Goal: Task Accomplishment & Management: Use online tool/utility

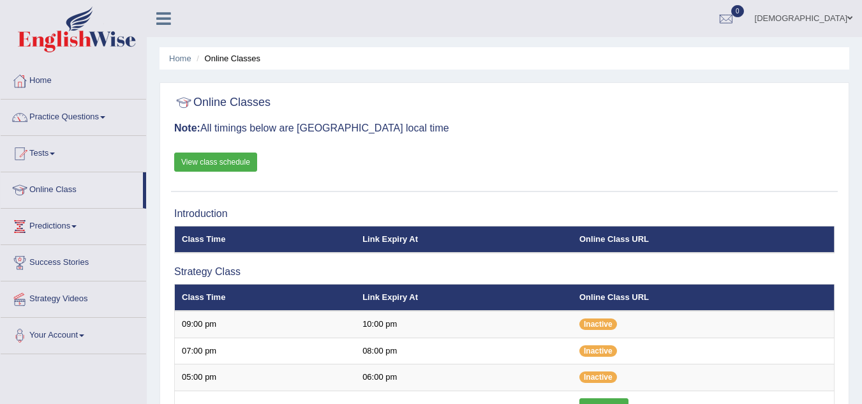
click at [606, 298] on th "Online Class URL" at bounding box center [703, 297] width 262 height 27
click at [572, 297] on th "Online Class URL" at bounding box center [703, 297] width 262 height 27
click at [92, 188] on link "Online Class" at bounding box center [72, 188] width 142 height 32
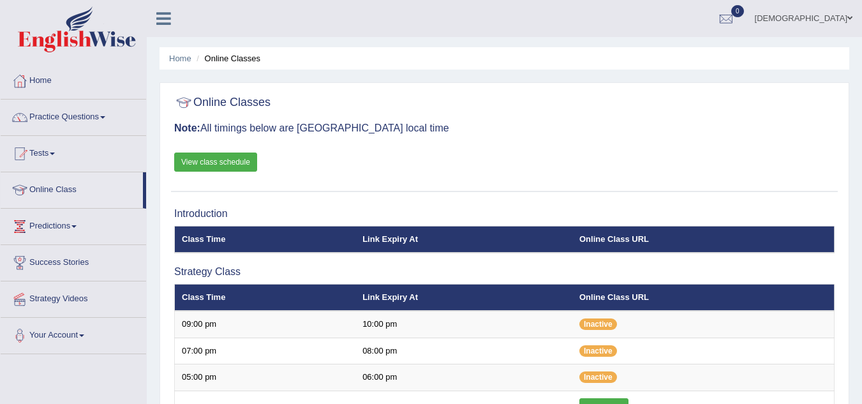
click at [231, 240] on th "Class Time" at bounding box center [265, 239] width 181 height 27
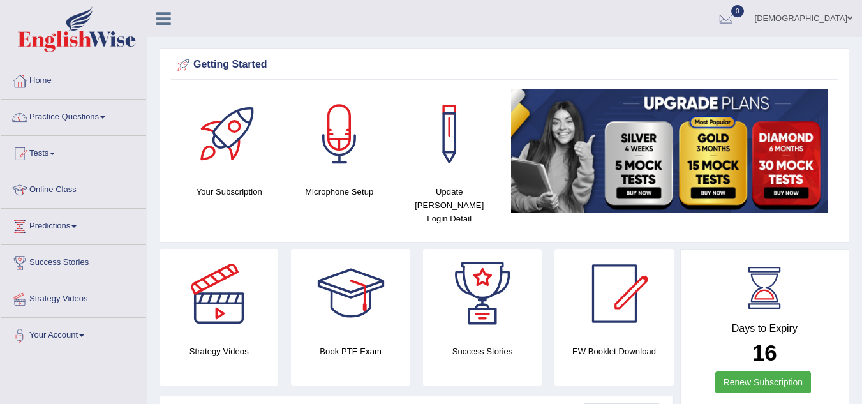
click at [45, 188] on link "Online Class" at bounding box center [73, 188] width 145 height 32
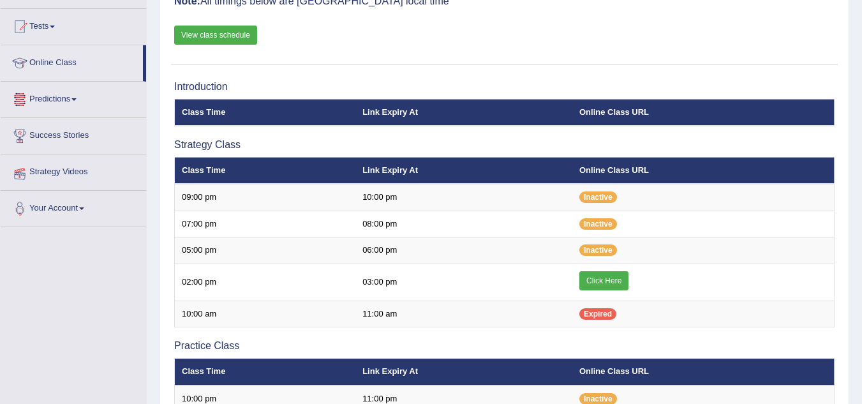
scroll to position [179, 0]
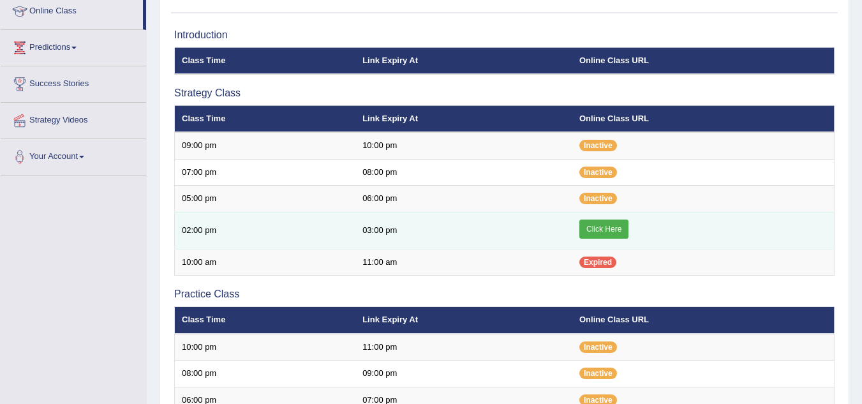
click at [603, 226] on link "Click Here" at bounding box center [603, 228] width 49 height 19
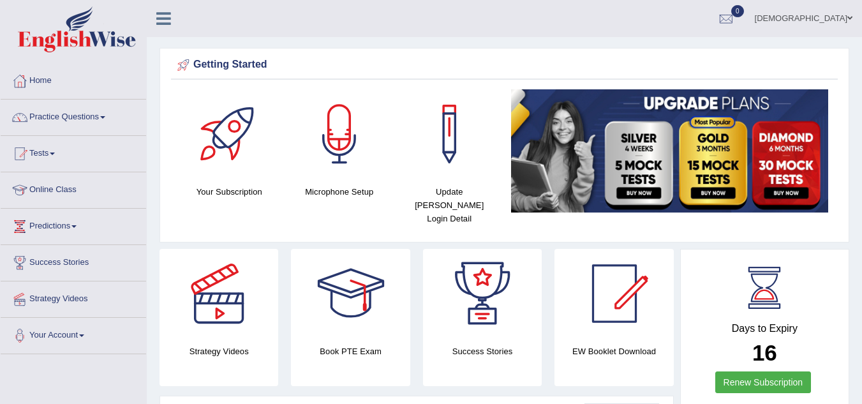
click at [84, 110] on link "Practice Questions" at bounding box center [73, 115] width 145 height 32
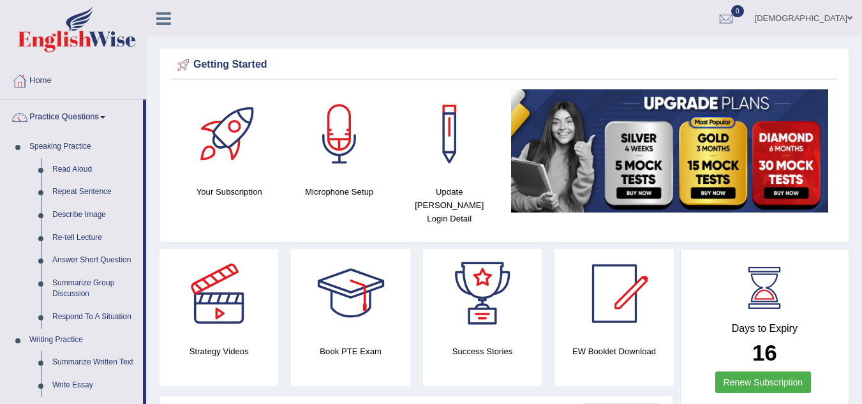
click at [77, 115] on link "Practice Questions" at bounding box center [72, 115] width 142 height 32
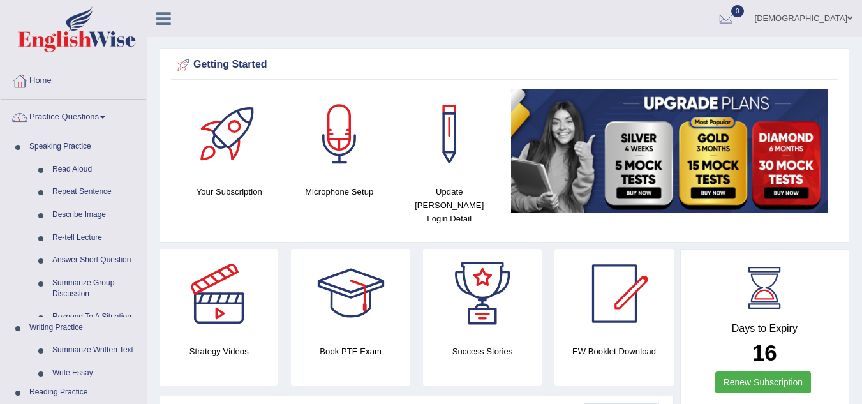
click at [77, 115] on link "Practice Questions" at bounding box center [73, 115] width 145 height 32
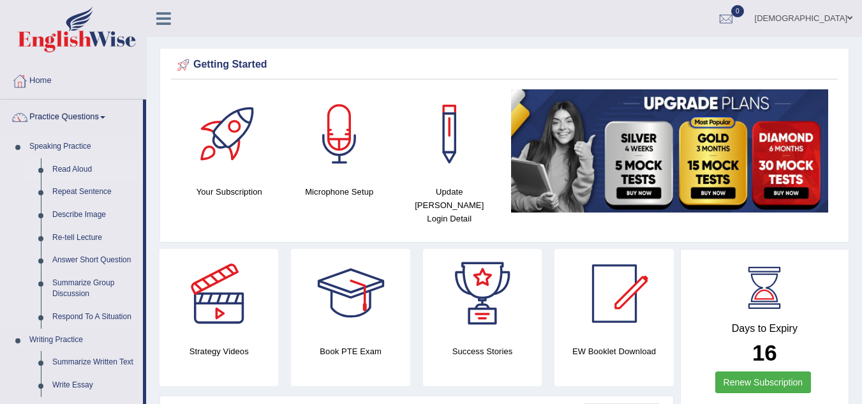
click at [74, 164] on link "Read Aloud" at bounding box center [95, 169] width 96 height 23
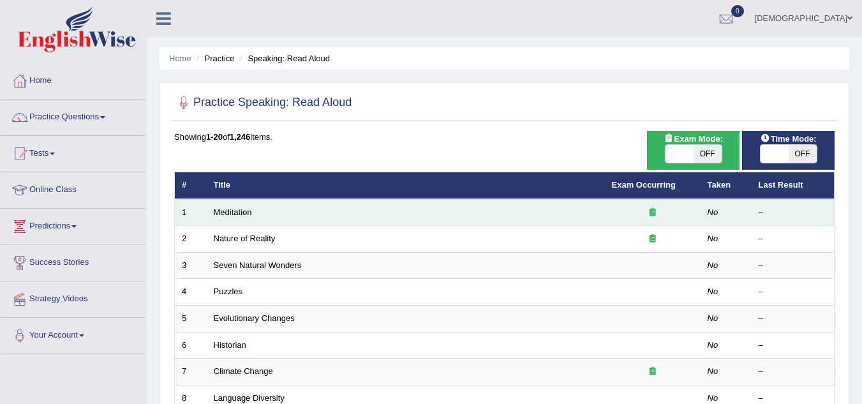
click at [258, 214] on td "Meditation" at bounding box center [406, 212] width 398 height 27
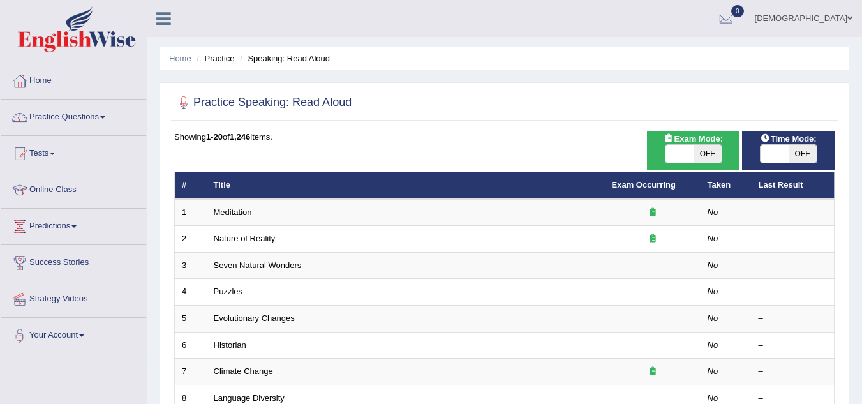
click at [264, 182] on th "Title" at bounding box center [406, 185] width 398 height 27
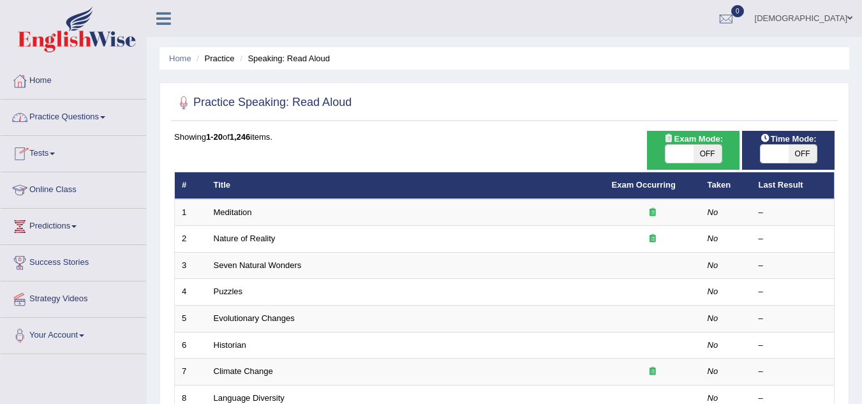
click at [106, 113] on link "Practice Questions" at bounding box center [73, 115] width 145 height 32
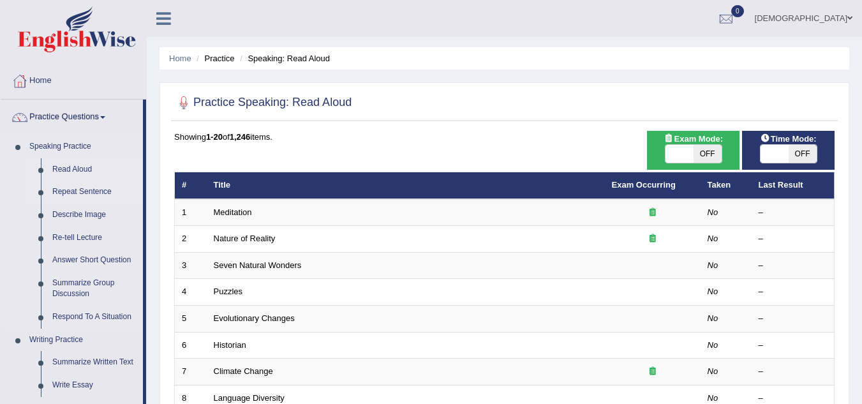
click at [78, 190] on link "Repeat Sentence" at bounding box center [95, 191] width 96 height 23
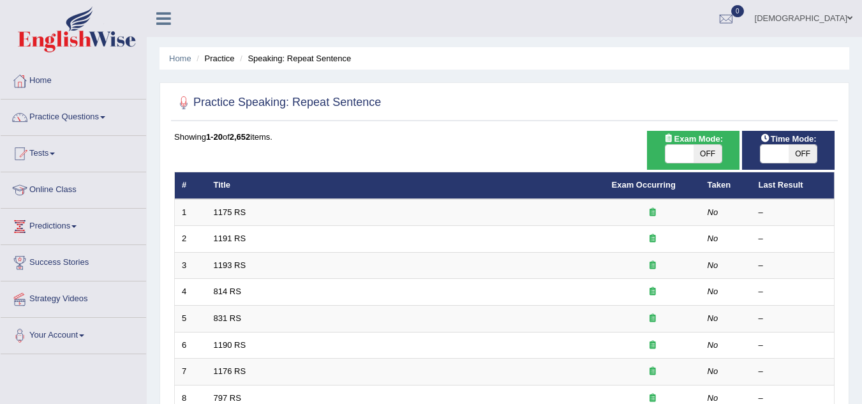
click at [184, 59] on link "Home" at bounding box center [180, 59] width 22 height 10
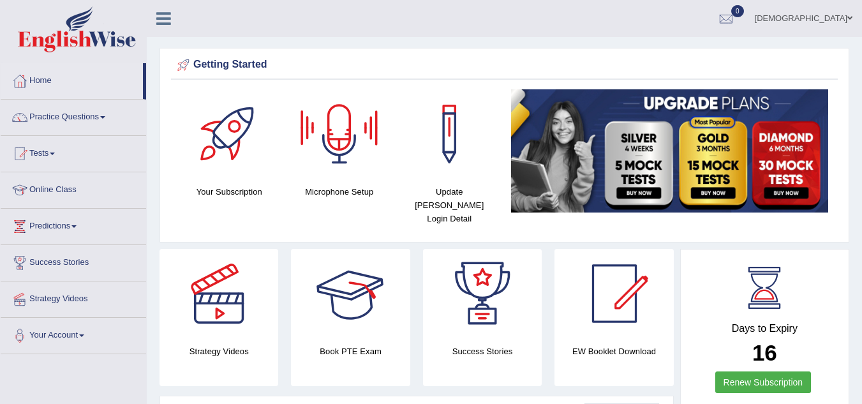
click at [374, 295] on div at bounding box center [350, 293] width 89 height 89
click at [75, 189] on link "Online Class" at bounding box center [73, 188] width 145 height 32
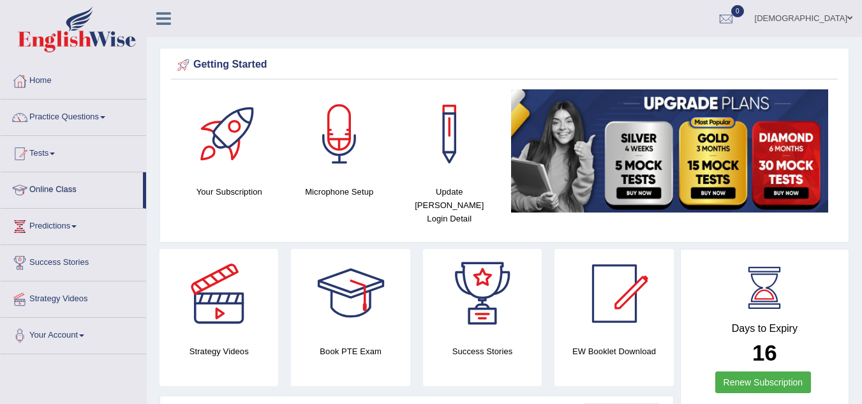
click at [75, 189] on link "Online Class" at bounding box center [72, 188] width 142 height 32
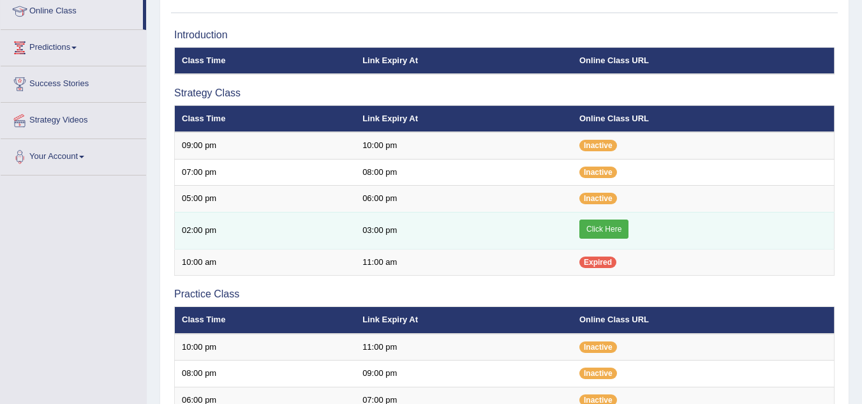
click at [609, 228] on link "Click Here" at bounding box center [603, 228] width 49 height 19
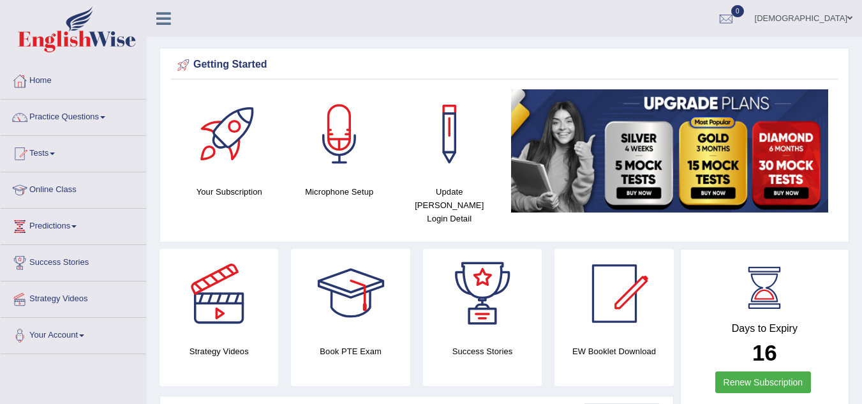
click at [63, 192] on link "Online Class" at bounding box center [73, 188] width 145 height 32
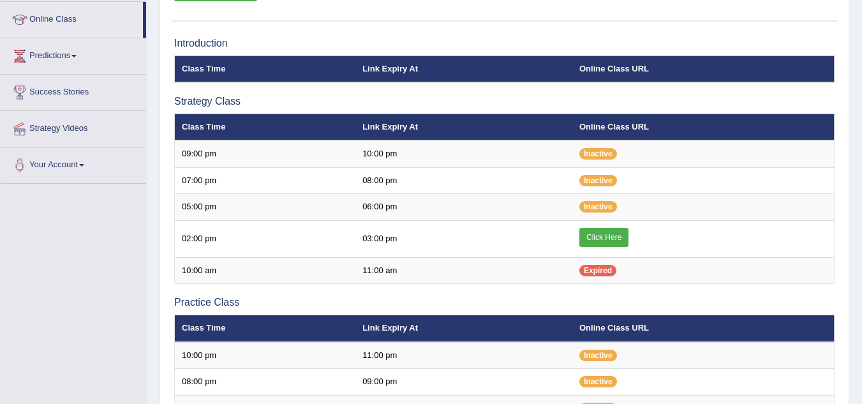
scroll to position [179, 0]
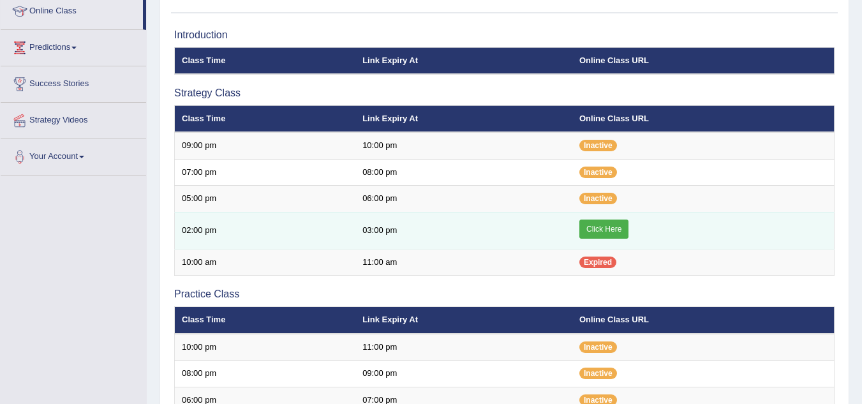
click at [607, 229] on link "Click Here" at bounding box center [603, 228] width 49 height 19
